Goal: Task Accomplishment & Management: Manage account settings

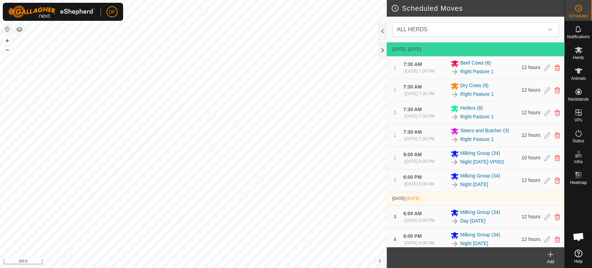
scroll to position [3633, 0]
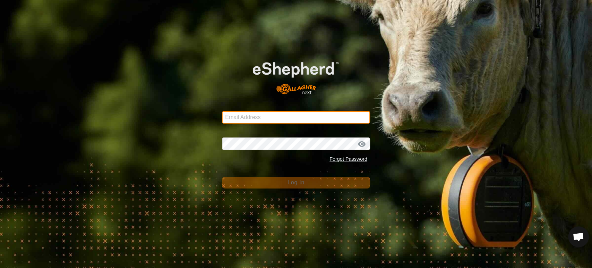
type input "[EMAIL_ADDRESS][DOMAIN_NAME]"
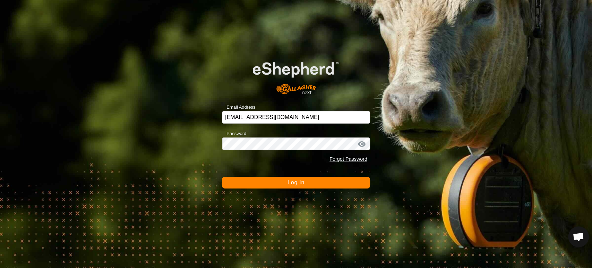
click at [294, 182] on span "Log In" at bounding box center [295, 182] width 17 height 6
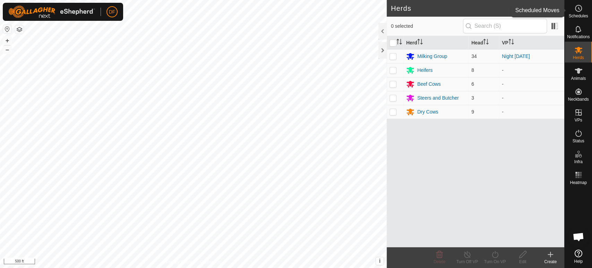
click at [584, 16] on span "Schedules" at bounding box center [577, 16] width 19 height 4
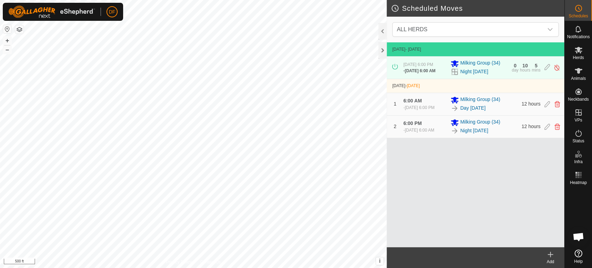
click at [546, 255] on icon at bounding box center [550, 254] width 8 height 8
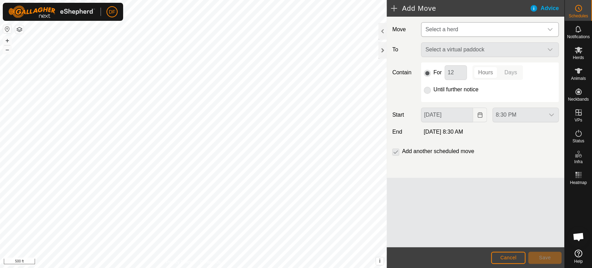
click at [446, 33] on span "Select a herd" at bounding box center [483, 30] width 120 height 14
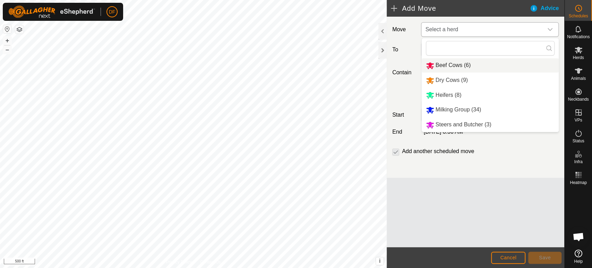
click at [442, 66] on li "Beef Cows (6)" at bounding box center [490, 65] width 137 height 14
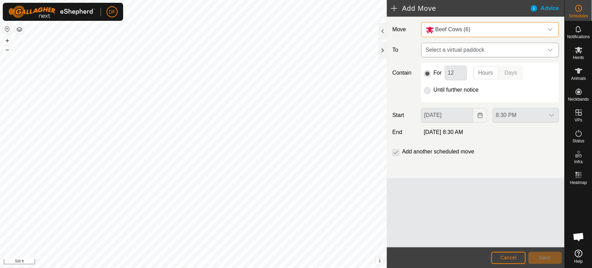
click at [454, 53] on span "Select a virtual paddock" at bounding box center [483, 50] width 120 height 14
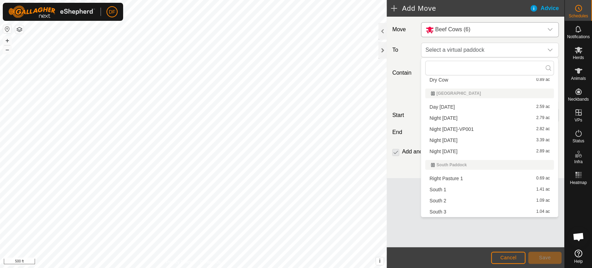
scroll to position [31, 0]
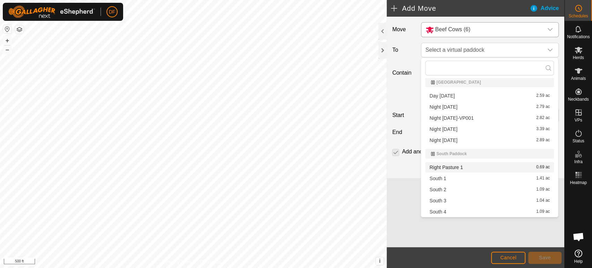
click at [449, 169] on li "Right Pasture 1 0.69 ac" at bounding box center [489, 167] width 129 height 10
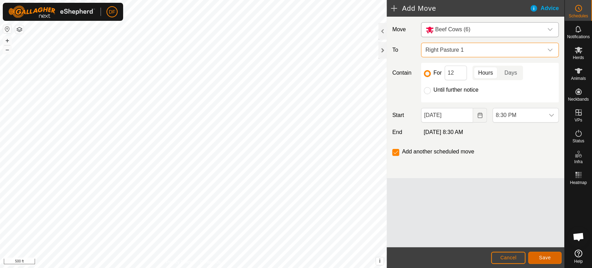
click at [540, 260] on span "Save" at bounding box center [545, 258] width 12 height 6
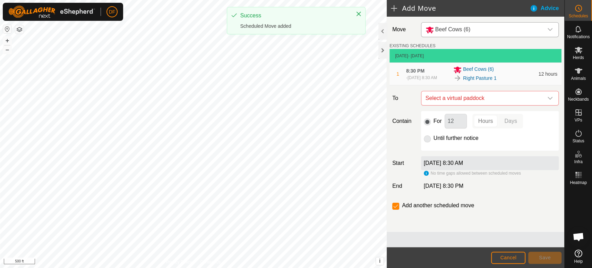
click at [454, 32] on span "Beef Cows (6)" at bounding box center [452, 29] width 35 height 6
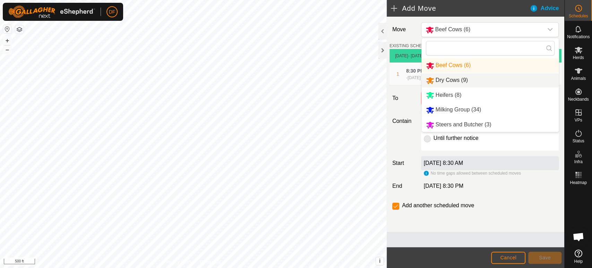
click at [454, 83] on li "Dry Cows (9)" at bounding box center [490, 80] width 137 height 14
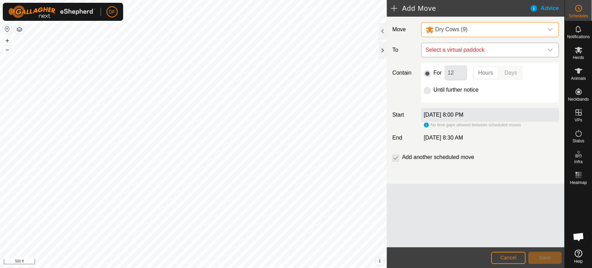
click at [449, 54] on span "Select a virtual paddock" at bounding box center [483, 50] width 120 height 14
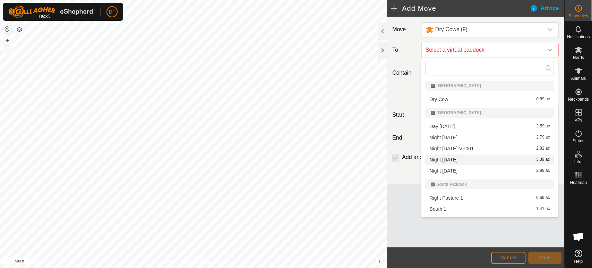
scroll to position [4, 0]
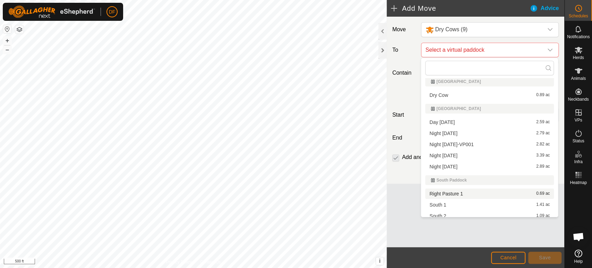
click at [490, 196] on li "Right Pasture 1 0.69 ac" at bounding box center [489, 193] width 129 height 10
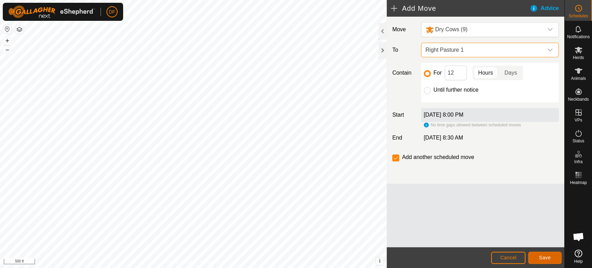
click at [537, 256] on button "Save" at bounding box center [544, 257] width 33 height 12
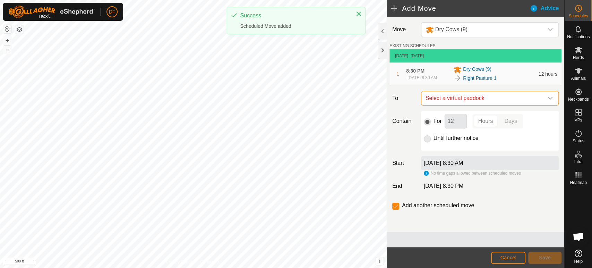
click at [462, 102] on span "Select a virtual paddock" at bounding box center [483, 98] width 120 height 14
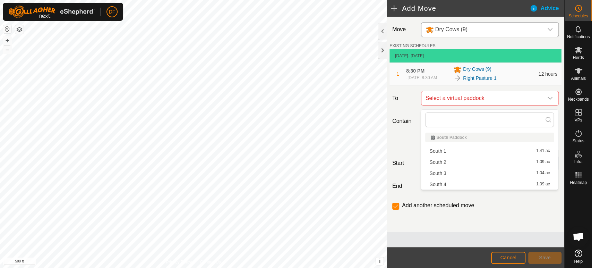
click at [443, 28] on span "Dry Cows (9)" at bounding box center [451, 29] width 32 height 6
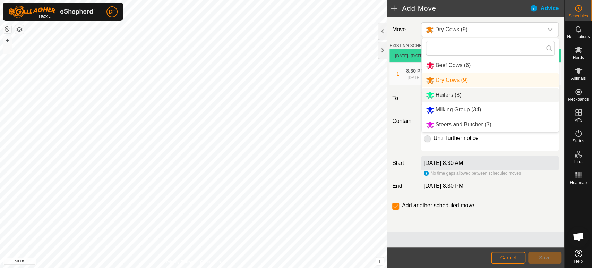
click at [449, 97] on li "Heifers (8)" at bounding box center [490, 95] width 137 height 14
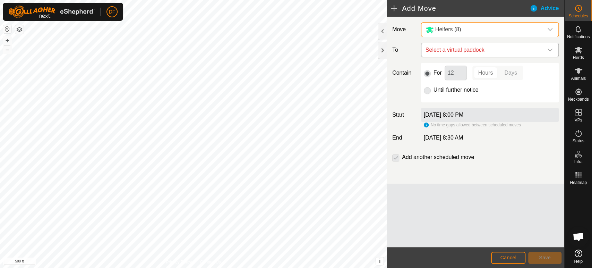
click at [474, 56] on span "Select a virtual paddock" at bounding box center [483, 50] width 120 height 14
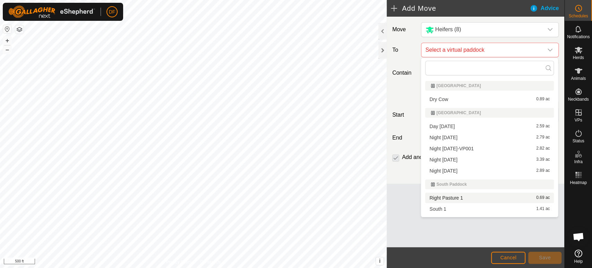
click at [463, 200] on li "Right Pasture 1 0.69 ac" at bounding box center [489, 197] width 129 height 10
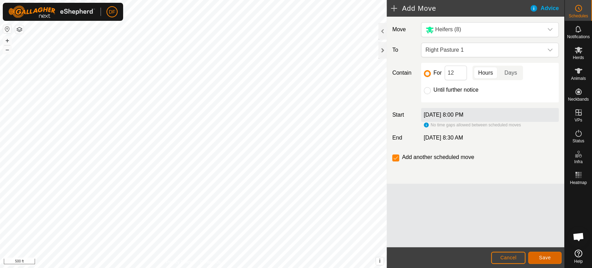
click at [539, 257] on span "Save" at bounding box center [545, 258] width 12 height 6
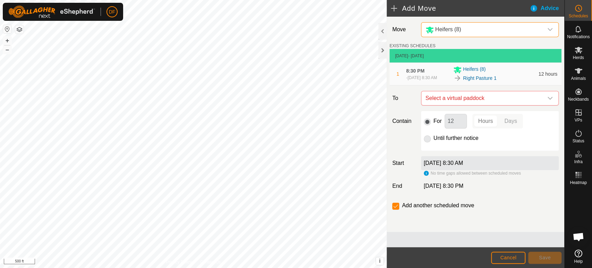
click at [455, 29] on span "Heifers (8)" at bounding box center [448, 29] width 26 height 6
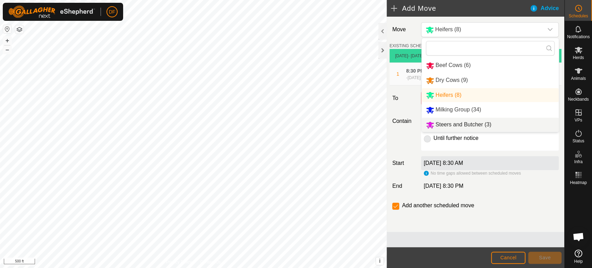
click at [447, 121] on li "Steers and Butcher (3)" at bounding box center [490, 125] width 137 height 14
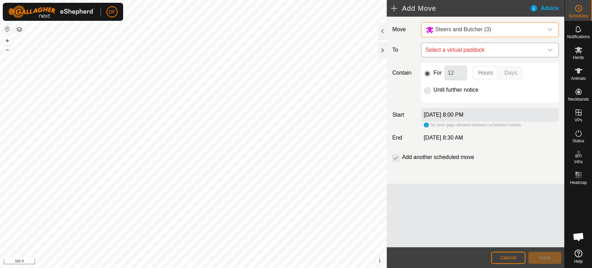
click at [438, 57] on span "Select a virtual paddock" at bounding box center [483, 50] width 120 height 14
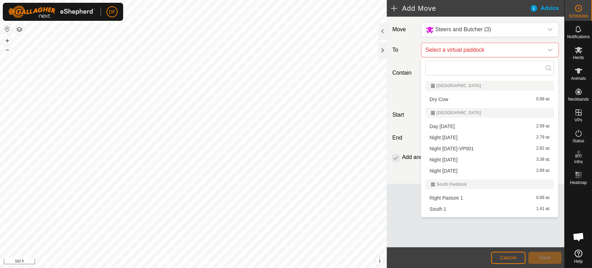
click at [449, 198] on li "Right Pasture 1 0.69 ac" at bounding box center [489, 197] width 129 height 10
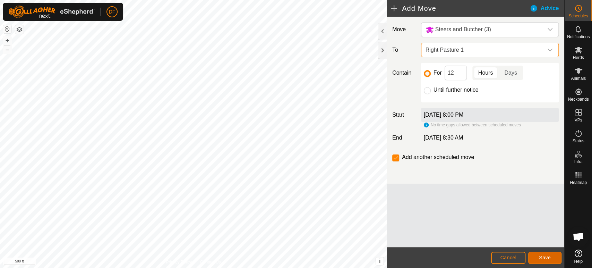
click at [542, 257] on span "Save" at bounding box center [545, 258] width 12 height 6
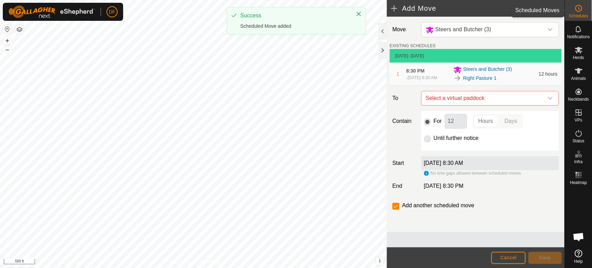
click at [573, 8] on es-schedule-vp-svg-icon at bounding box center [578, 8] width 12 height 11
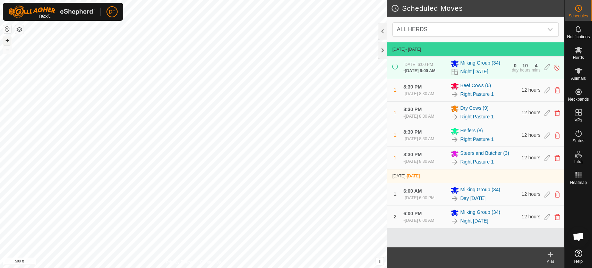
click at [8, 42] on button "+" at bounding box center [7, 40] width 8 height 8
click at [84, 0] on html "DF My Account Settings Logout Schedules Notifications Herds Animals Neckbands V…" at bounding box center [296, 134] width 592 height 268
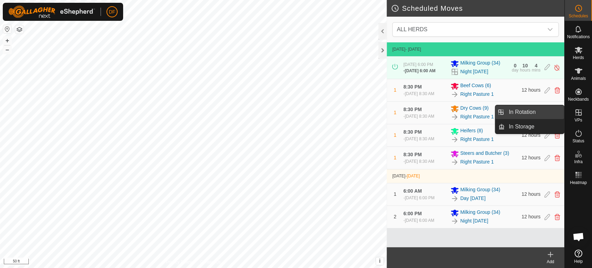
click at [551, 115] on link "In Rotation" at bounding box center [534, 112] width 59 height 14
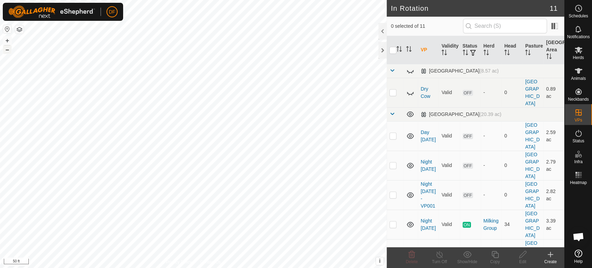
click at [5, 48] on button "–" at bounding box center [7, 49] width 8 height 8
click at [578, 57] on span "Herds" at bounding box center [577, 57] width 11 height 4
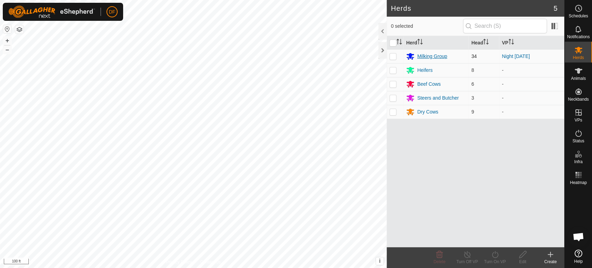
click at [420, 54] on div "Milking Group" at bounding box center [432, 56] width 30 height 7
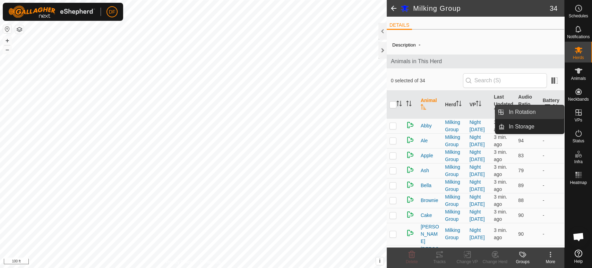
click at [553, 112] on link "In Rotation" at bounding box center [534, 112] width 59 height 14
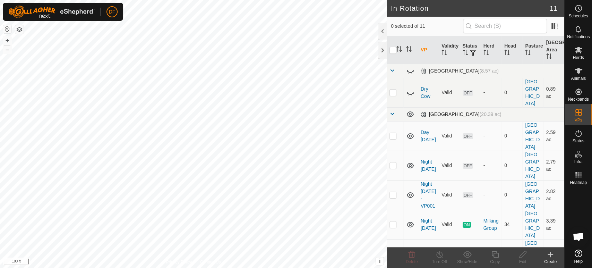
click at [393, 111] on span at bounding box center [392, 114] width 6 height 6
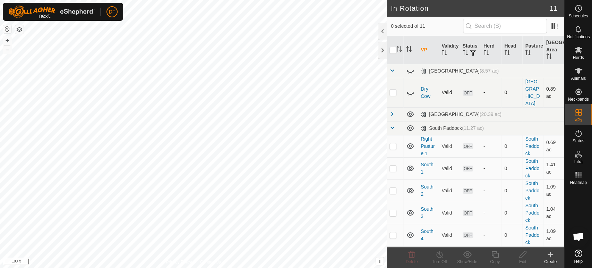
click at [394, 88] on td at bounding box center [395, 92] width 17 height 29
click at [410, 261] on span "Delete" at bounding box center [412, 261] width 12 height 5
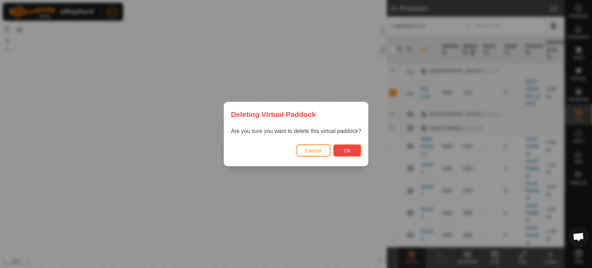
click at [346, 152] on span "Ok" at bounding box center [347, 151] width 7 height 6
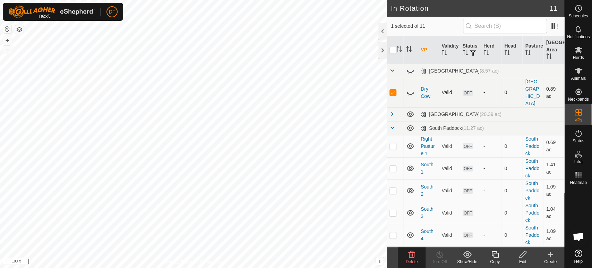
click at [393, 89] on td at bounding box center [395, 92] width 17 height 29
checkbox input "false"
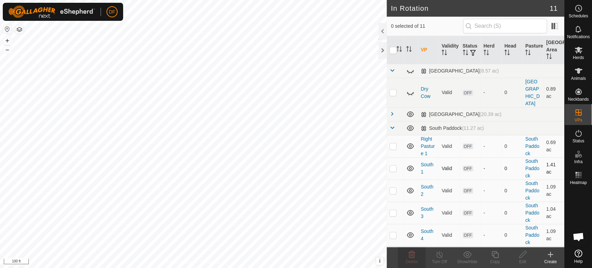
click at [395, 165] on p-checkbox at bounding box center [392, 168] width 7 height 6
checkbox input "true"
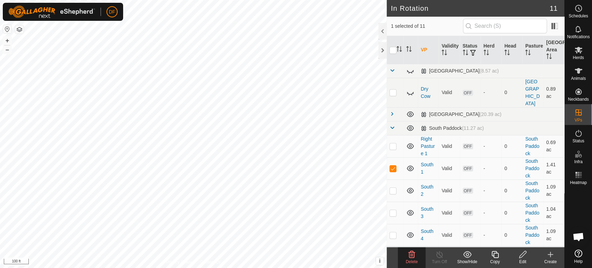
click at [515, 256] on edit-svg-icon at bounding box center [523, 254] width 28 height 8
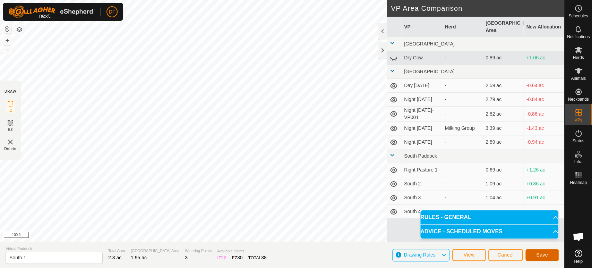
click at [548, 257] on button "Save" at bounding box center [541, 255] width 33 height 12
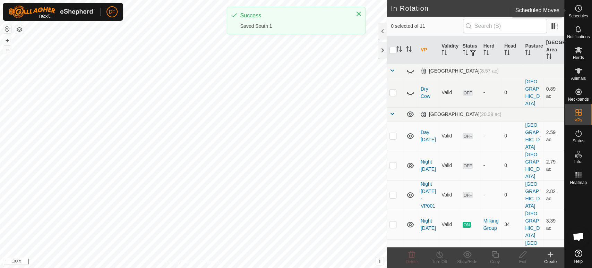
click at [583, 12] on es-schedule-vp-svg-icon at bounding box center [578, 8] width 12 height 11
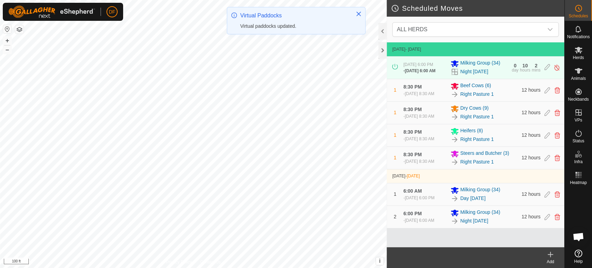
click at [552, 260] on div "Add" at bounding box center [550, 261] width 28 height 6
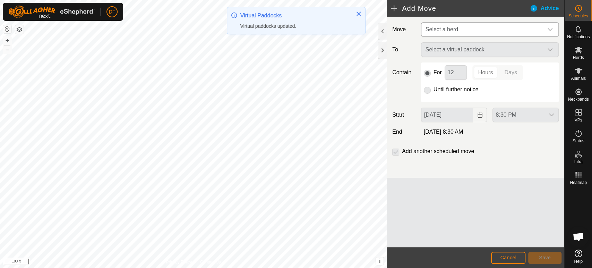
click at [458, 32] on span "Select a herd" at bounding box center [483, 30] width 120 height 14
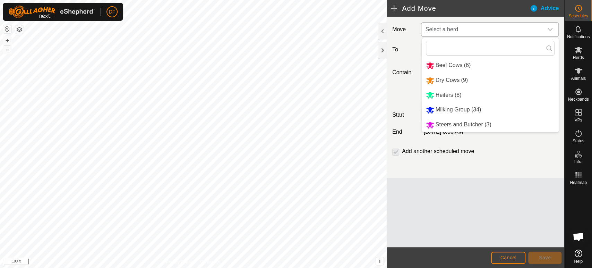
click at [450, 64] on li "Beef Cows (6)" at bounding box center [490, 65] width 137 height 14
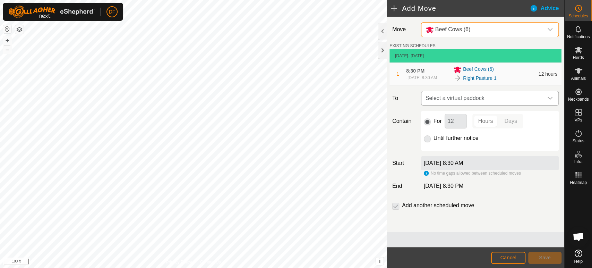
click at [464, 97] on span "Select a virtual paddock" at bounding box center [483, 98] width 120 height 14
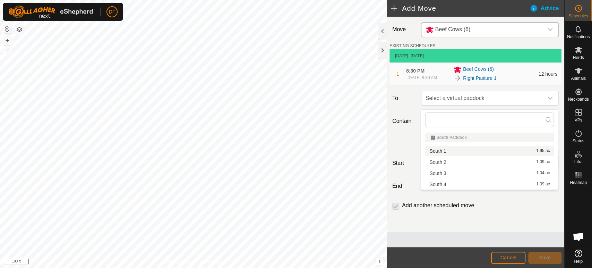
click at [446, 149] on li "South 1 1.95 ac" at bounding box center [489, 151] width 129 height 10
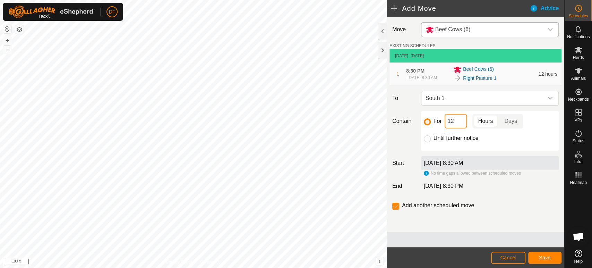
drag, startPoint x: 455, startPoint y: 125, endPoint x: 447, endPoint y: 126, distance: 7.7
click at [447, 126] on input "12" at bounding box center [456, 121] width 22 height 15
click at [540, 254] on button "Save" at bounding box center [544, 257] width 33 height 12
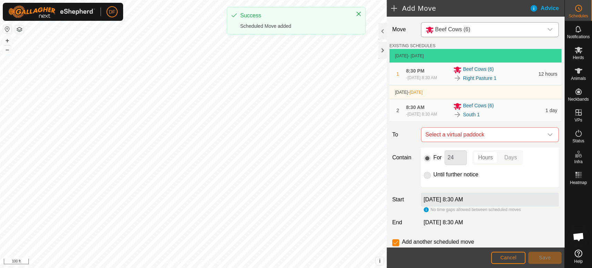
click at [453, 30] on span "Beef Cows (6)" at bounding box center [452, 29] width 35 height 6
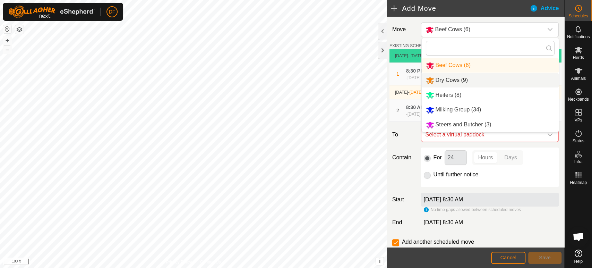
click at [447, 81] on li "Dry Cows (9)" at bounding box center [490, 80] width 137 height 14
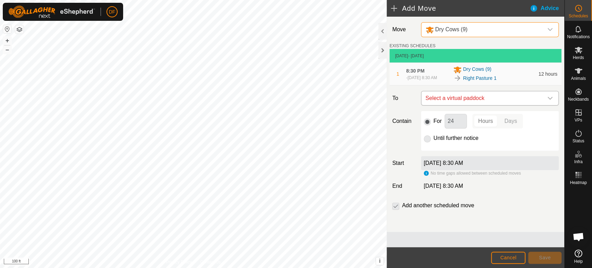
click at [441, 105] on span "Select a virtual paddock" at bounding box center [483, 98] width 120 height 14
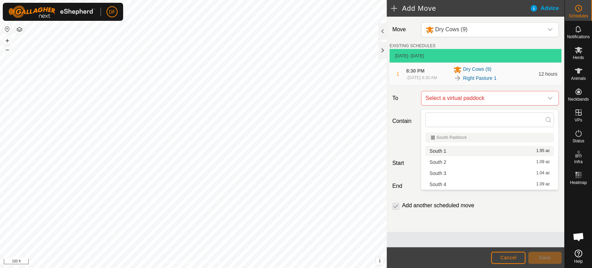
click at [438, 147] on li "South 1 1.95 ac" at bounding box center [489, 151] width 129 height 10
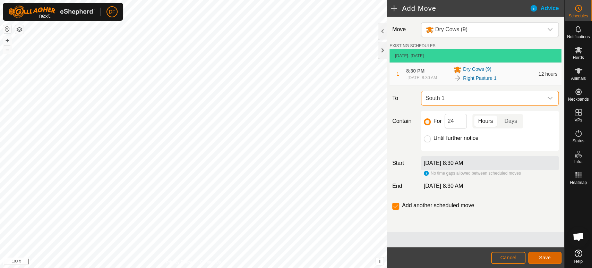
click at [543, 258] on span "Save" at bounding box center [545, 258] width 12 height 6
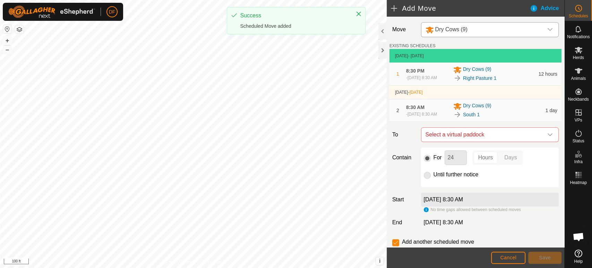
click at [445, 33] on div "Dry Cows (9)" at bounding box center [446, 29] width 42 height 9
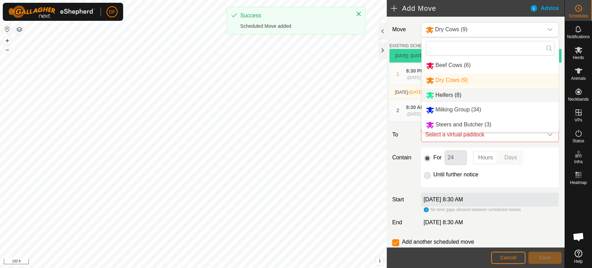
click at [445, 97] on li "Heifers (8)" at bounding box center [490, 95] width 137 height 14
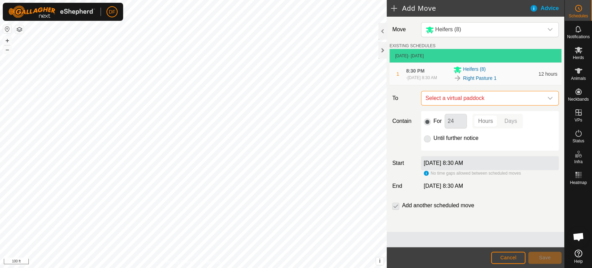
click at [451, 98] on span "Select a virtual paddock" at bounding box center [483, 98] width 120 height 14
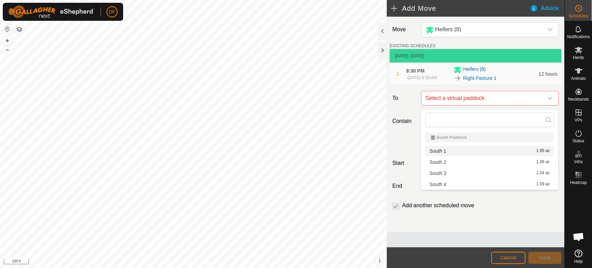
click at [445, 154] on li "South 1 1.95 ac" at bounding box center [489, 151] width 129 height 10
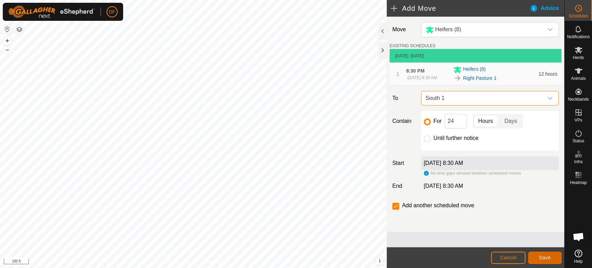
click at [541, 258] on span "Save" at bounding box center [545, 258] width 12 height 6
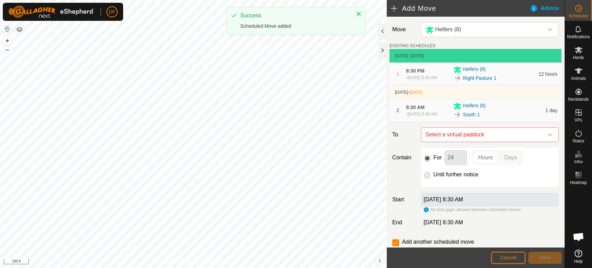
click at [463, 31] on div "Heifers (8)" at bounding box center [482, 29] width 115 height 9
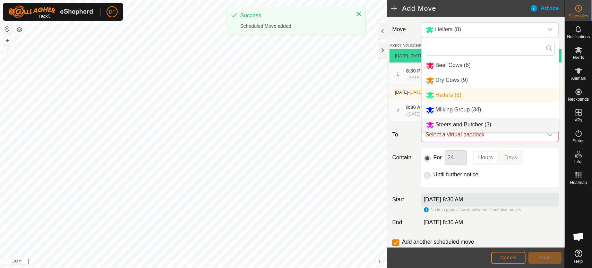
click at [456, 122] on li "Steers and Butcher (3)" at bounding box center [490, 125] width 137 height 14
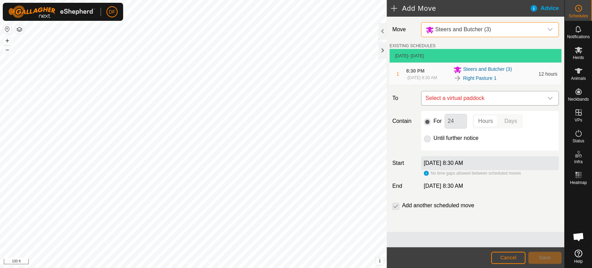
click at [454, 105] on span "Select a virtual paddock" at bounding box center [483, 98] width 120 height 14
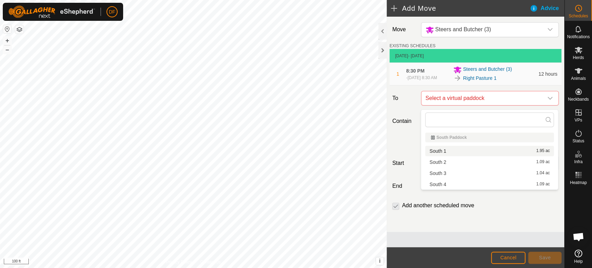
click at [450, 153] on li "South 1 1.95 ac" at bounding box center [489, 151] width 129 height 10
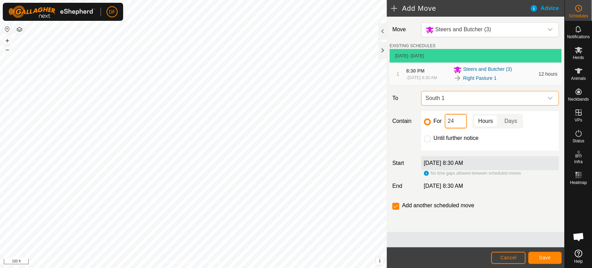
click at [456, 128] on input "24" at bounding box center [456, 121] width 22 height 15
type input "2"
type input "24"
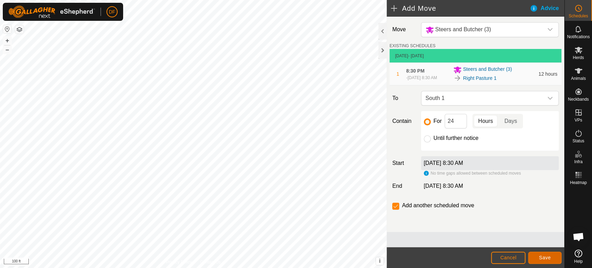
click at [548, 258] on span "Save" at bounding box center [545, 258] width 12 height 6
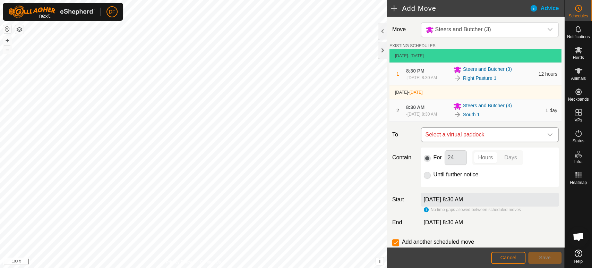
click at [451, 137] on span "Select a virtual paddock" at bounding box center [483, 135] width 120 height 14
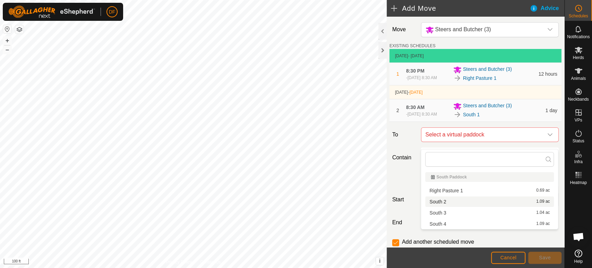
click at [440, 200] on li "South 2 1.09 ac" at bounding box center [489, 201] width 129 height 10
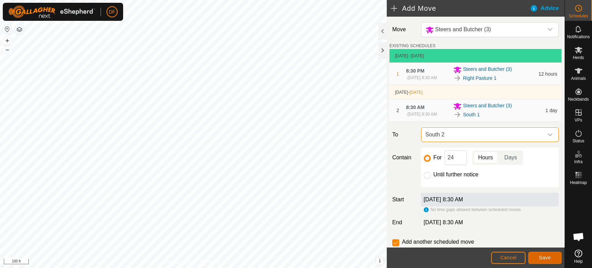
click at [539, 257] on button "Save" at bounding box center [544, 257] width 33 height 12
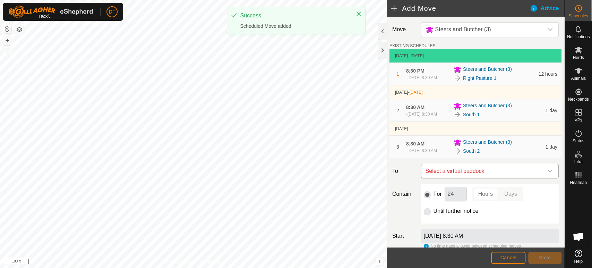
click at [449, 176] on span "Select a virtual paddock" at bounding box center [483, 171] width 120 height 14
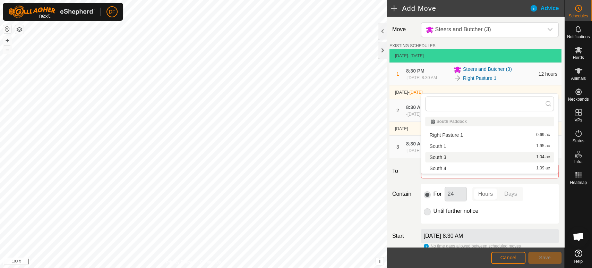
click at [451, 158] on li "South 3 1.04 ac" at bounding box center [489, 157] width 129 height 10
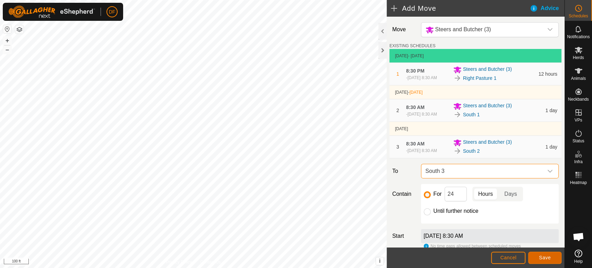
click at [540, 259] on span "Save" at bounding box center [545, 258] width 12 height 6
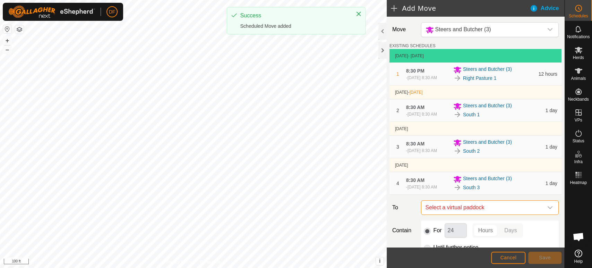
click at [453, 214] on span "Select a virtual paddock" at bounding box center [483, 207] width 120 height 14
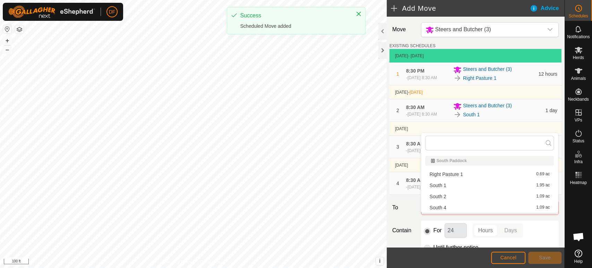
click at [451, 209] on li "South 4 1.09 ac" at bounding box center [489, 207] width 129 height 10
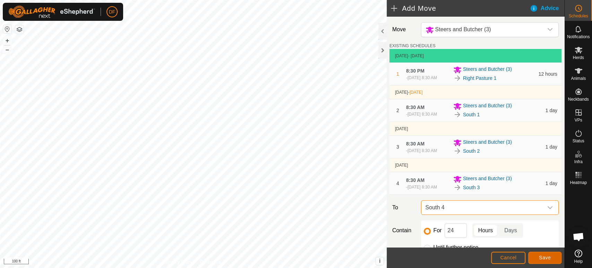
click at [548, 262] on button "Save" at bounding box center [544, 257] width 33 height 12
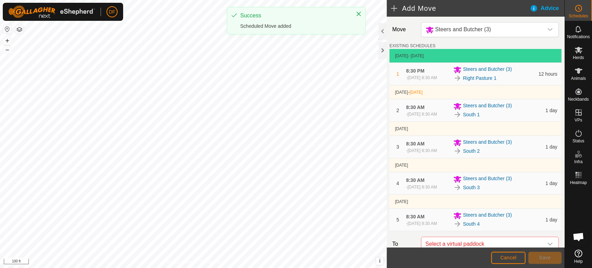
click at [550, 32] on icon "dropdown trigger" at bounding box center [550, 30] width 6 height 6
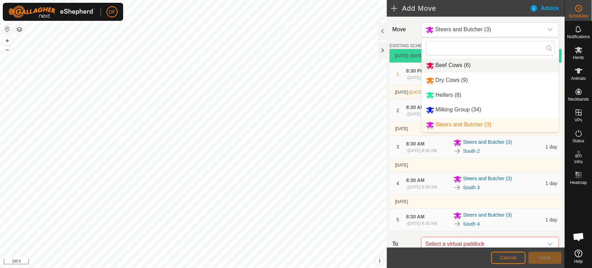
click at [481, 69] on li "Beef Cows (6)" at bounding box center [490, 65] width 137 height 14
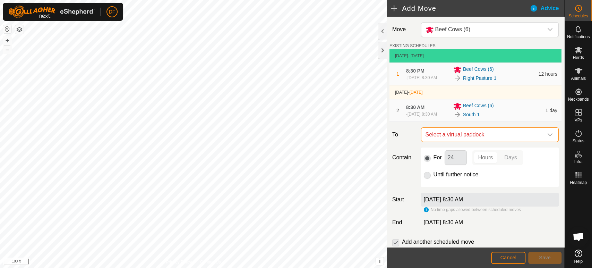
click at [466, 139] on span "Select a virtual paddock" at bounding box center [483, 135] width 120 height 14
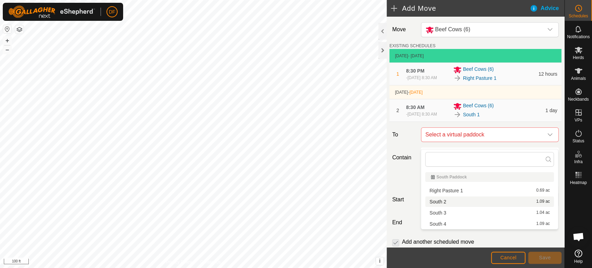
click at [448, 204] on li "South 2 1.09 ac" at bounding box center [489, 201] width 129 height 10
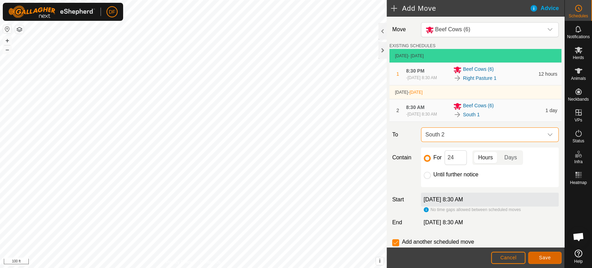
click at [540, 256] on span "Save" at bounding box center [545, 258] width 12 height 6
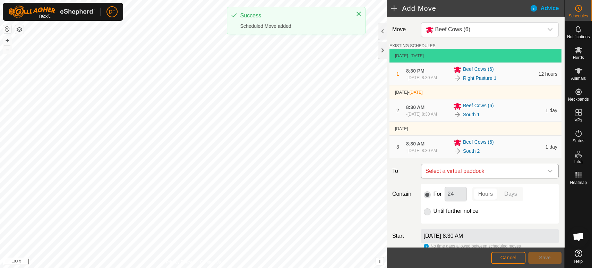
click at [448, 178] on span "Select a virtual paddock" at bounding box center [483, 171] width 120 height 14
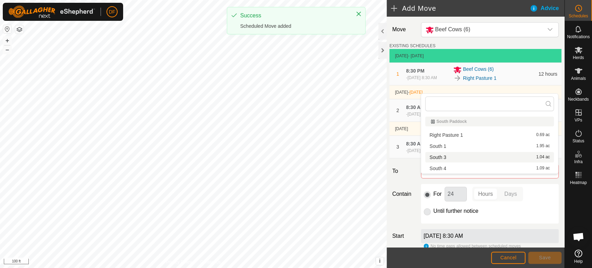
click at [446, 156] on li "South 3 1.04 ac" at bounding box center [489, 157] width 129 height 10
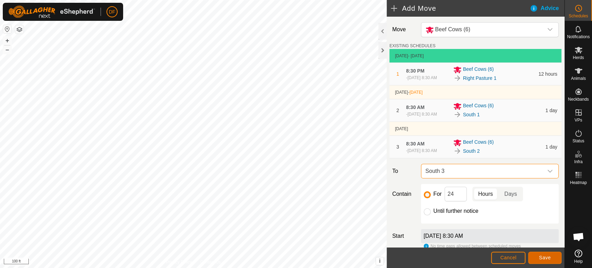
click at [541, 258] on span "Save" at bounding box center [545, 258] width 12 height 6
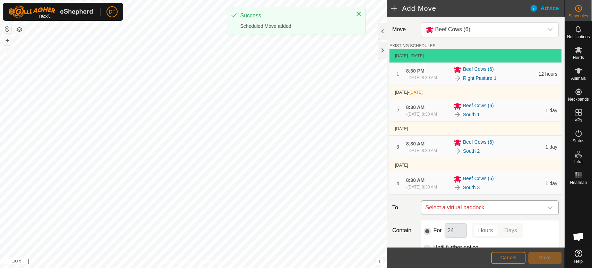
click at [474, 214] on span "Select a virtual paddock" at bounding box center [483, 207] width 120 height 14
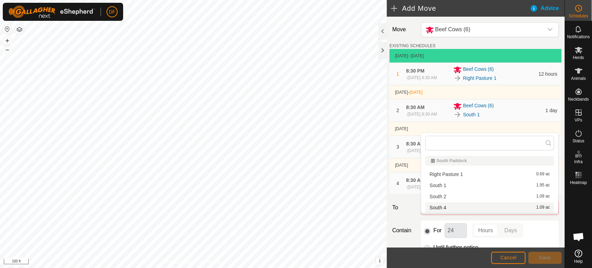
click at [463, 209] on li "South 4 1.09 ac" at bounding box center [489, 207] width 129 height 10
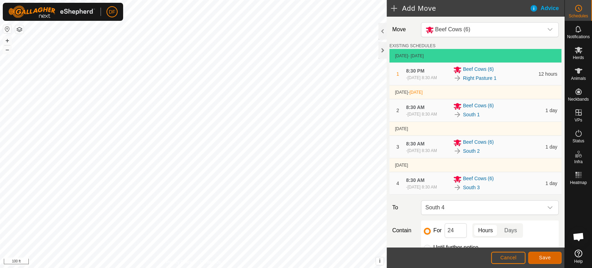
click at [539, 259] on span "Save" at bounding box center [545, 258] width 12 height 6
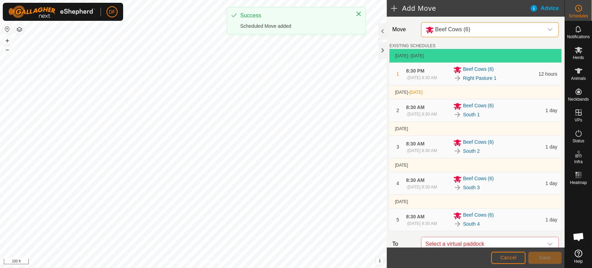
click at [473, 35] on span "Beef Cows (6)" at bounding box center [483, 30] width 120 height 14
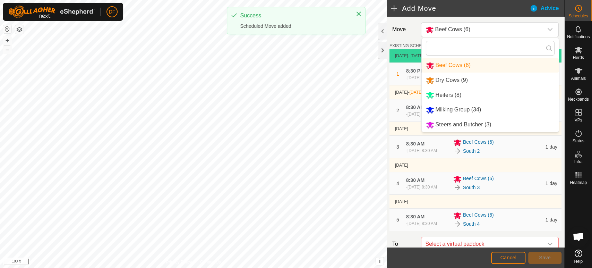
click at [466, 81] on li "Dry Cows (9)" at bounding box center [490, 80] width 137 height 14
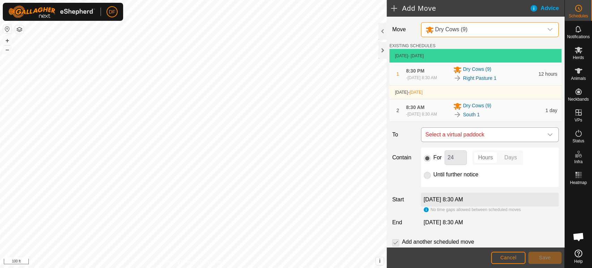
click at [470, 140] on span "Select a virtual paddock" at bounding box center [483, 135] width 120 height 14
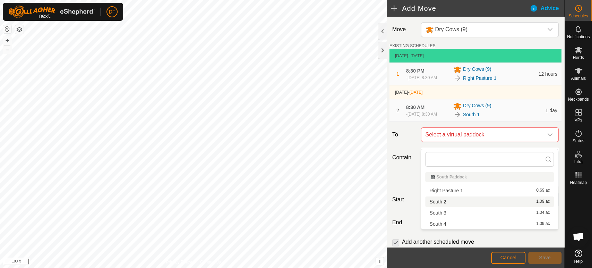
click at [453, 198] on li "South 2 1.09 ac" at bounding box center [489, 201] width 129 height 10
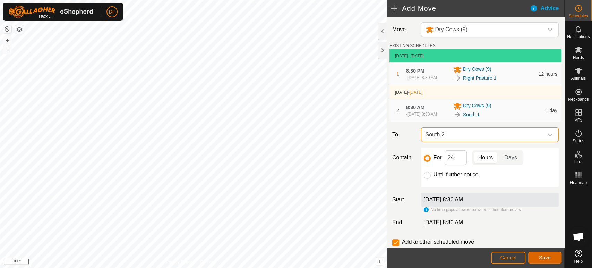
click at [542, 261] on button "Save" at bounding box center [544, 257] width 33 height 12
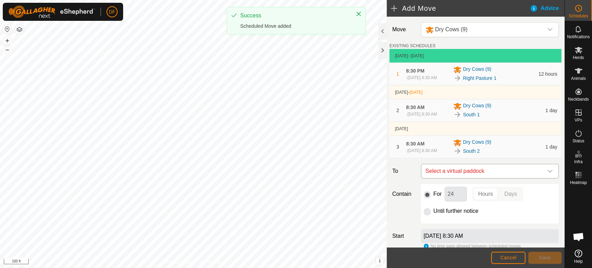
click at [464, 178] on span "Select a virtual paddock" at bounding box center [483, 171] width 120 height 14
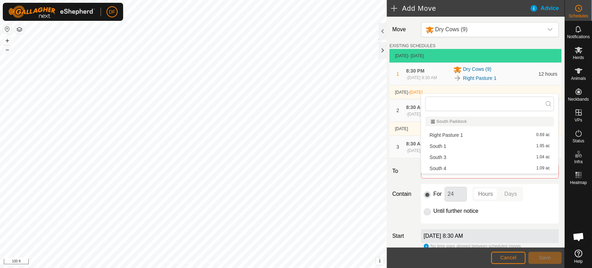
click at [449, 158] on li "South 3 1.04 ac" at bounding box center [489, 157] width 129 height 10
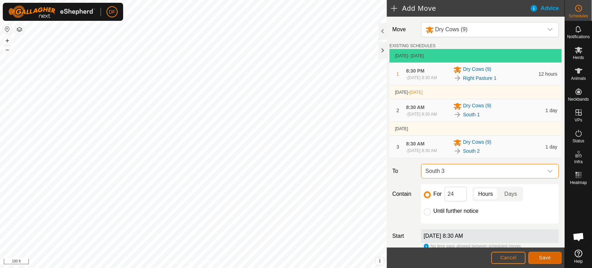
click at [551, 258] on button "Save" at bounding box center [544, 257] width 33 height 12
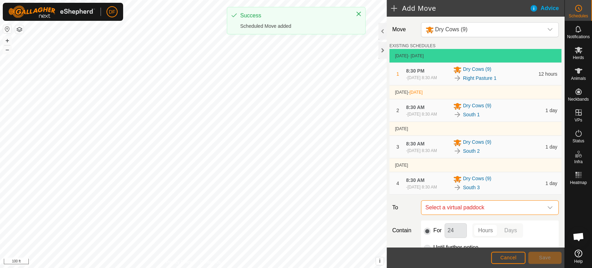
click at [471, 214] on span "Select a virtual paddock" at bounding box center [483, 207] width 120 height 14
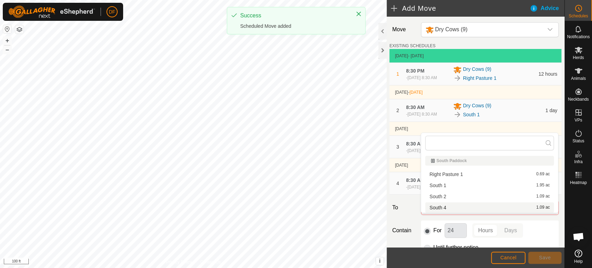
click at [456, 207] on li "South 4 1.09 ac" at bounding box center [489, 207] width 129 height 10
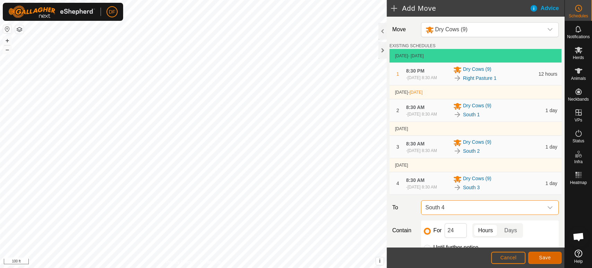
click at [540, 260] on span "Save" at bounding box center [545, 258] width 12 height 6
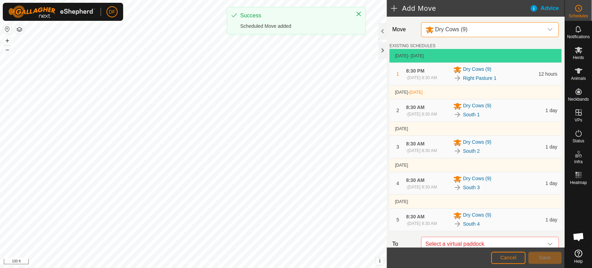
click at [457, 31] on span "Dry Cows (9)" at bounding box center [451, 29] width 32 height 6
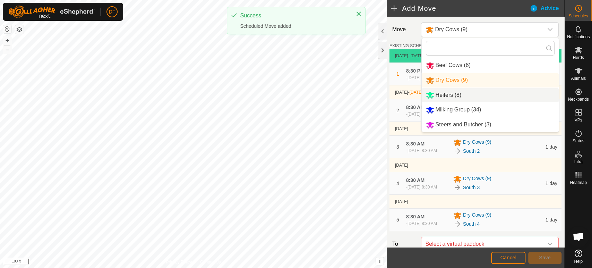
click at [449, 96] on li "Heifers (8)" at bounding box center [490, 95] width 137 height 14
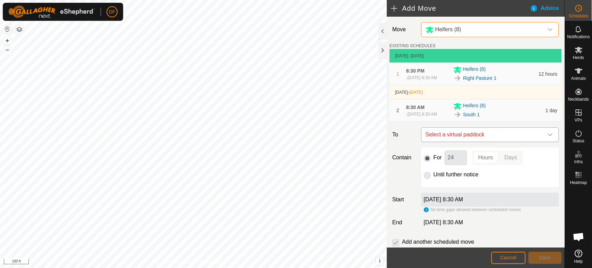
click at [460, 140] on span "Select a virtual paddock" at bounding box center [483, 135] width 120 height 14
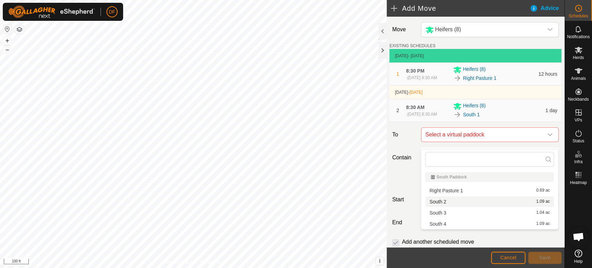
click at [446, 205] on li "South 2 1.09 ac" at bounding box center [489, 201] width 129 height 10
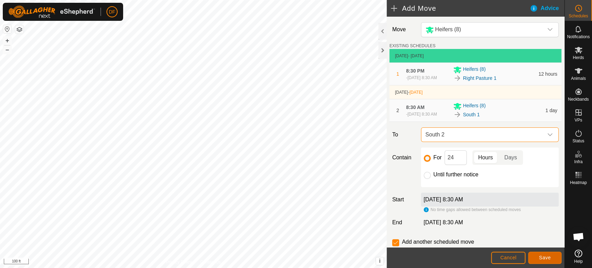
click at [542, 255] on span "Save" at bounding box center [545, 258] width 12 height 6
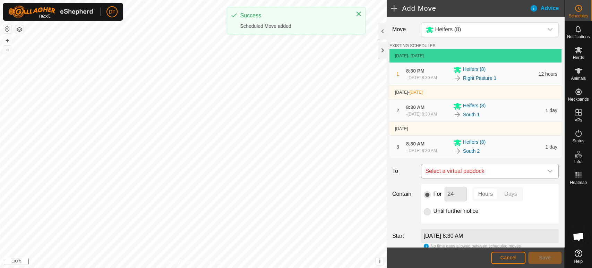
click at [479, 178] on span "Select a virtual paddock" at bounding box center [483, 171] width 120 height 14
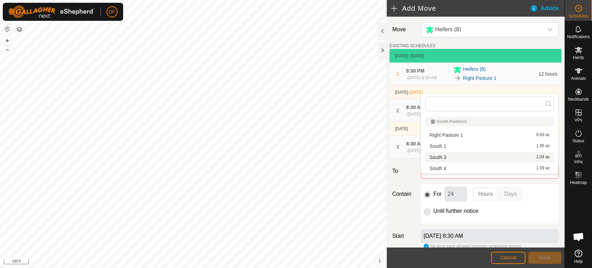
click at [459, 157] on li "South 3 1.04 ac" at bounding box center [489, 157] width 129 height 10
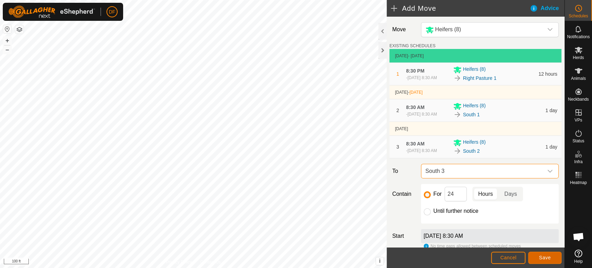
click at [544, 262] on button "Save" at bounding box center [544, 257] width 33 height 12
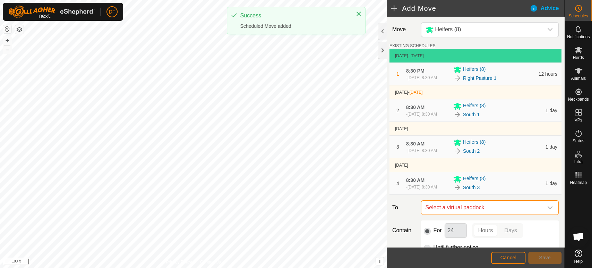
click at [468, 214] on span "Select a virtual paddock" at bounding box center [483, 207] width 120 height 14
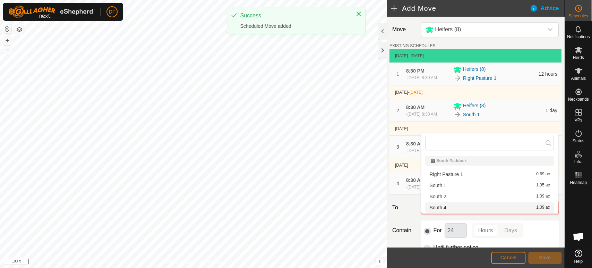
click at [461, 210] on li "South 4 1.09 ac" at bounding box center [489, 207] width 129 height 10
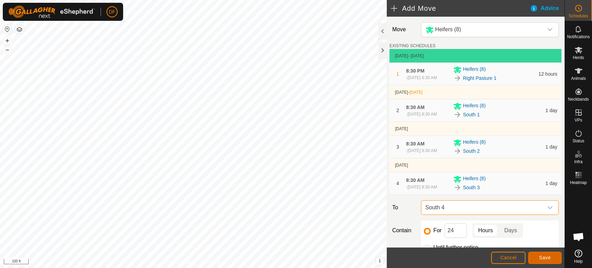
click at [544, 257] on span "Save" at bounding box center [545, 258] width 12 height 6
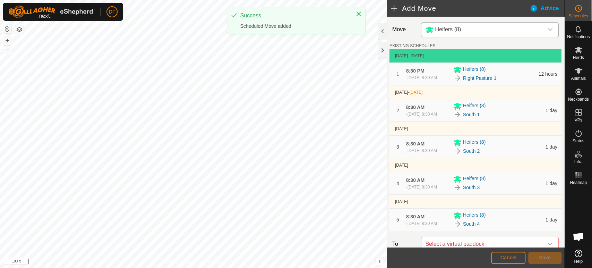
click at [456, 28] on span "Heifers (8)" at bounding box center [448, 29] width 26 height 6
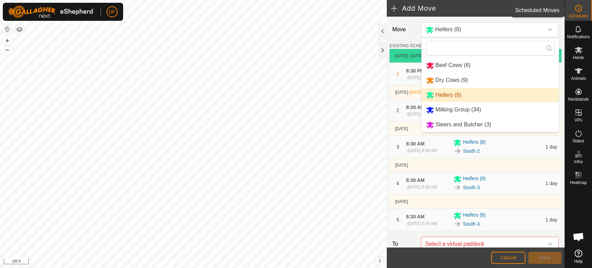
click at [581, 17] on span "Schedules" at bounding box center [577, 16] width 19 height 4
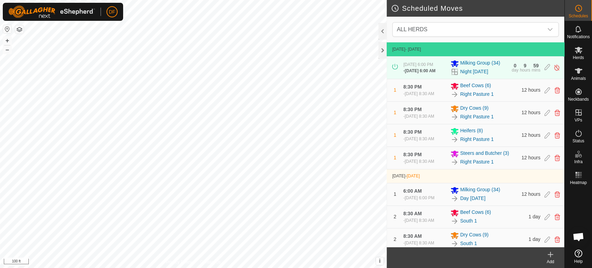
scroll to position [3633, 0]
click at [546, 93] on icon at bounding box center [547, 90] width 6 height 6
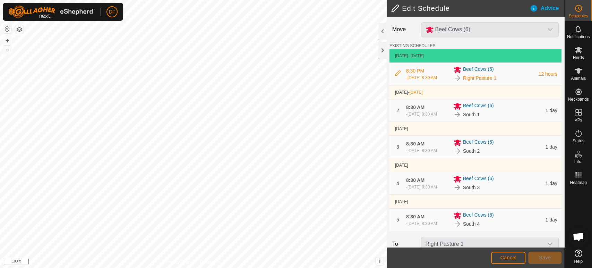
click at [398, 74] on icon at bounding box center [398, 73] width 6 height 6
click at [398, 75] on icon at bounding box center [398, 73] width 6 height 6
click at [576, 135] on icon at bounding box center [578, 133] width 8 height 8
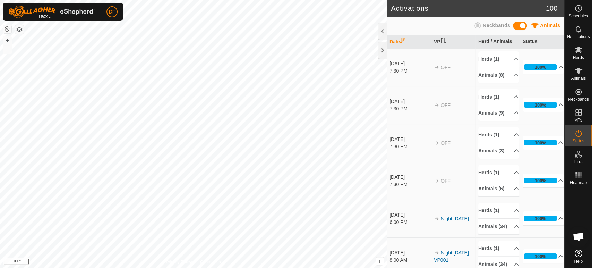
click at [555, 70] on p-accordion-header "100%" at bounding box center [543, 67] width 41 height 14
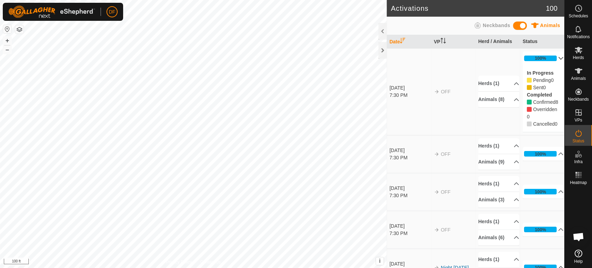
click at [558, 58] on p-accordion-header "100%" at bounding box center [543, 58] width 41 height 14
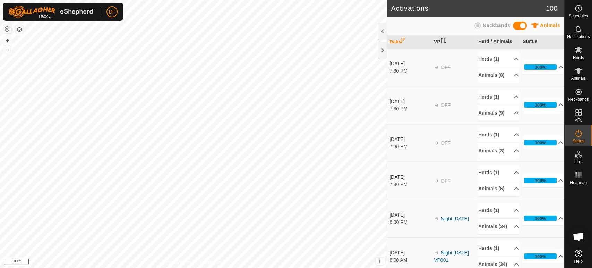
click at [7, 54] on div "+ –" at bounding box center [7, 45] width 9 height 18
click at [300, 267] on html "DF Schedules Notifications Herds Animals Neckbands VPs Status Infra Heatmap Hel…" at bounding box center [296, 134] width 592 height 268
click at [8, 48] on button "–" at bounding box center [7, 49] width 8 height 8
click at [585, 14] on span "Schedules" at bounding box center [577, 16] width 19 height 4
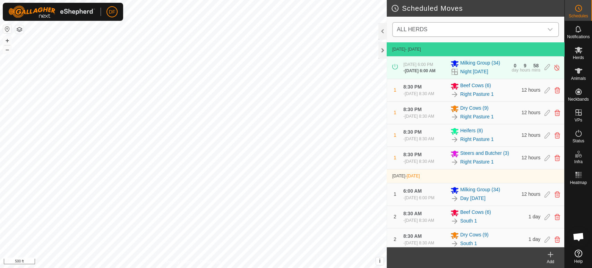
click at [511, 31] on span "ALL HERDS" at bounding box center [468, 30] width 149 height 14
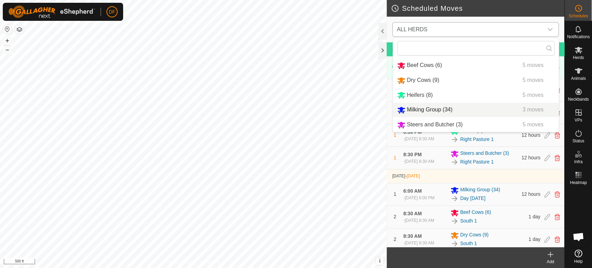
click at [455, 109] on div "Milking Group (34) 3 moves" at bounding box center [475, 109] width 157 height 9
